Goal: Transaction & Acquisition: Purchase product/service

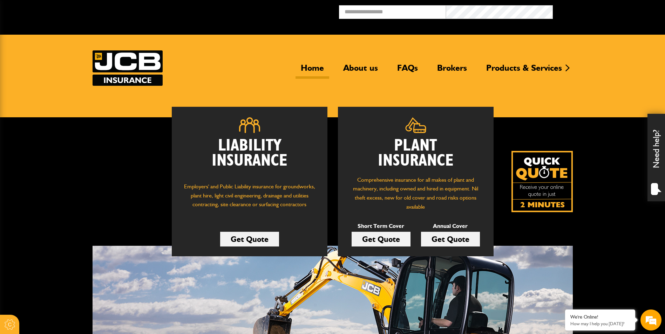
click at [383, 238] on link "Get Quote" at bounding box center [381, 239] width 59 height 15
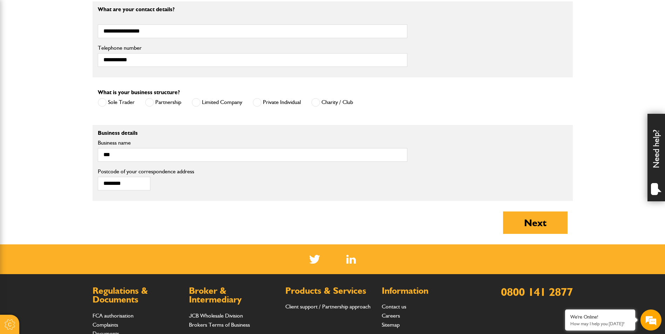
scroll to position [456, 0]
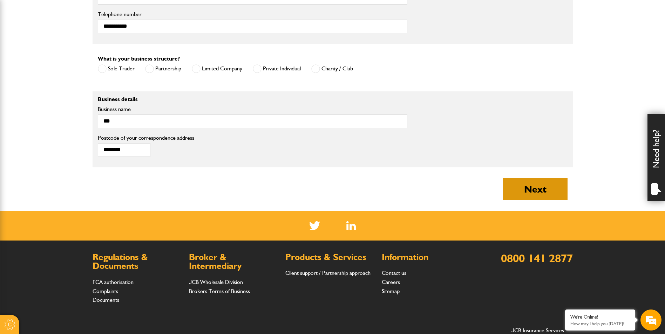
click at [530, 192] on button "Next" at bounding box center [535, 189] width 65 height 22
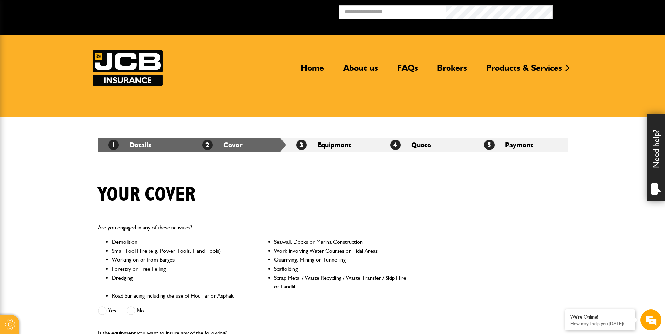
scroll to position [210, 0]
